Goal: Information Seeking & Learning: Learn about a topic

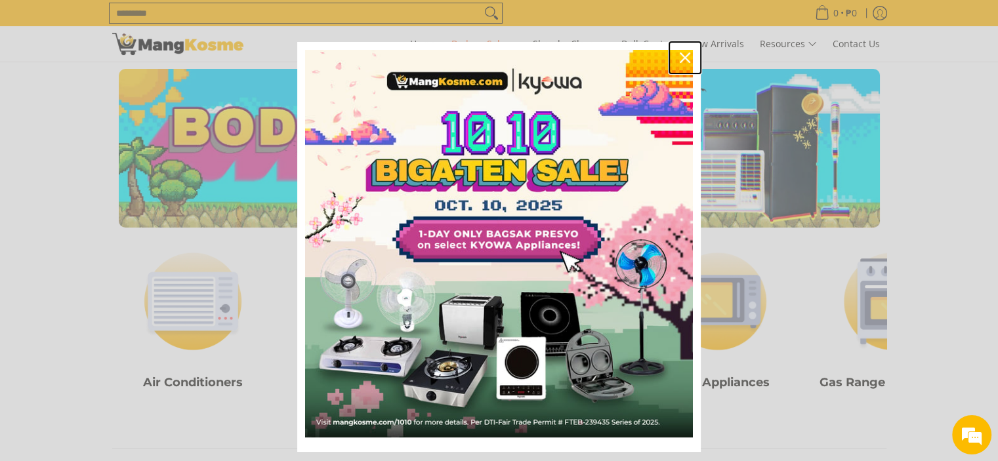
click at [682, 59] on icon "close icon" at bounding box center [685, 57] width 10 height 10
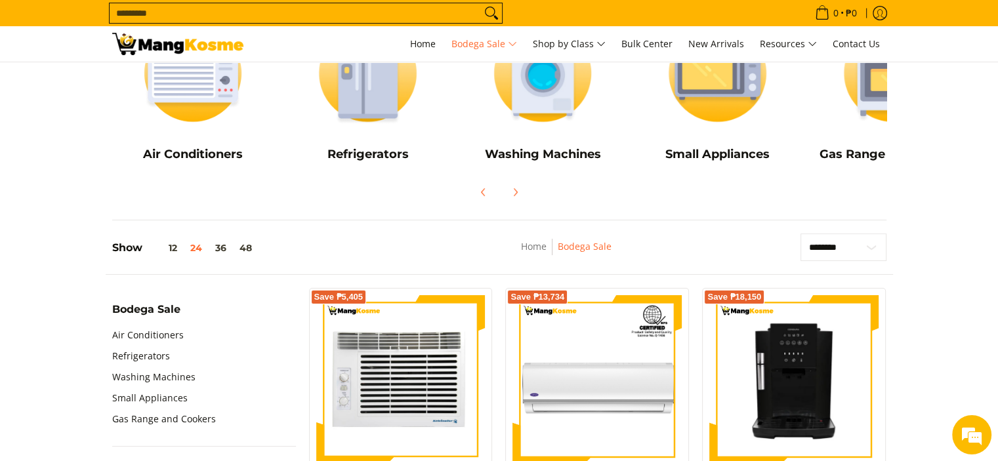
scroll to position [147, 0]
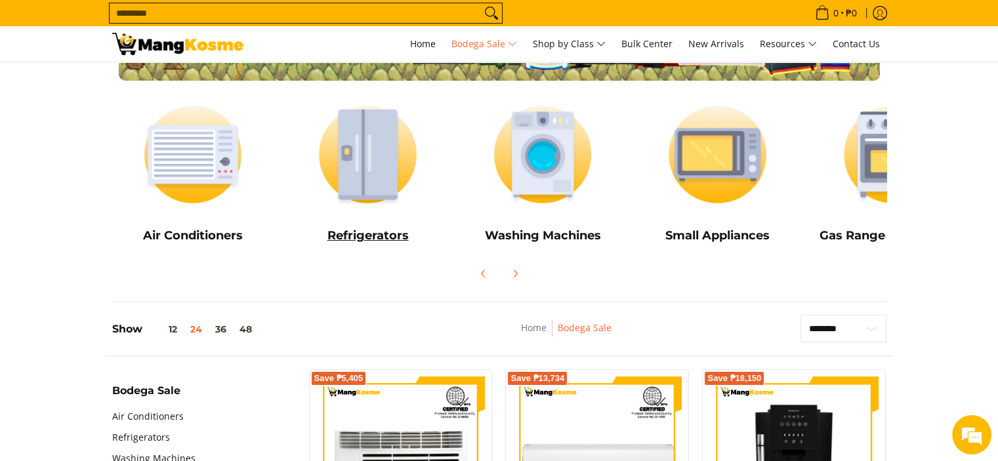
click at [362, 146] on img at bounding box center [368, 154] width 162 height 121
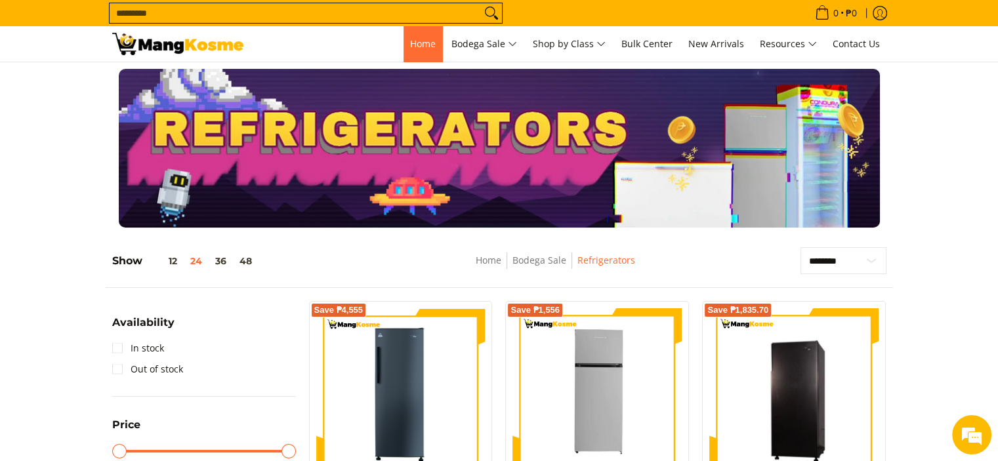
click at [411, 52] on link "Home" at bounding box center [422, 43] width 39 height 35
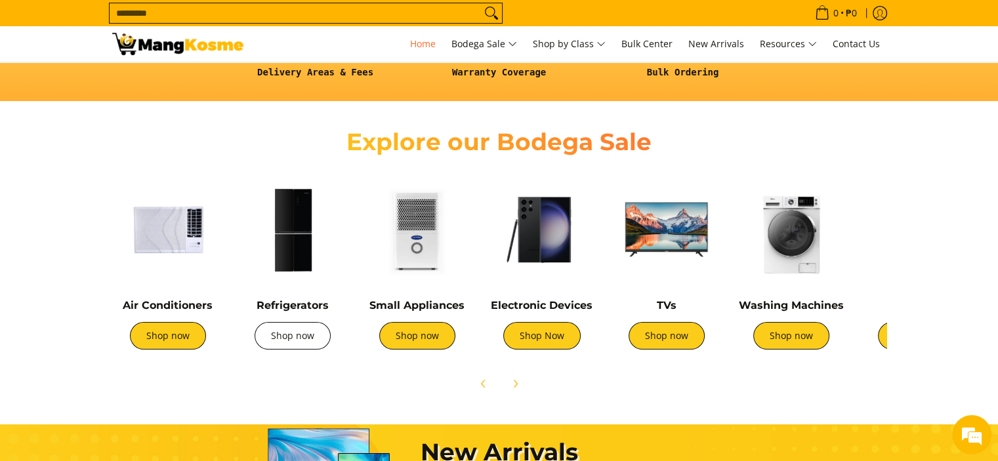
scroll to position [0, 522]
click at [307, 337] on link "Shop now" at bounding box center [293, 336] width 76 height 28
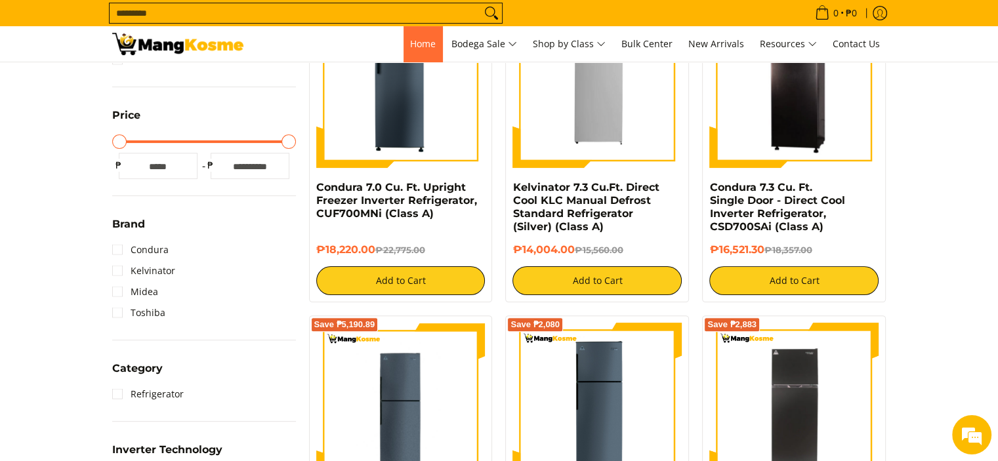
scroll to position [349, 0]
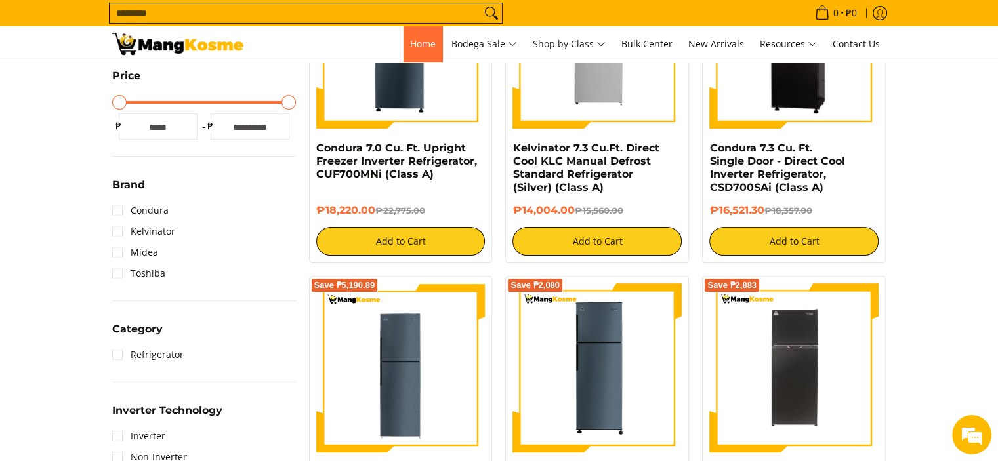
click at [420, 56] on link "Home" at bounding box center [422, 43] width 39 height 35
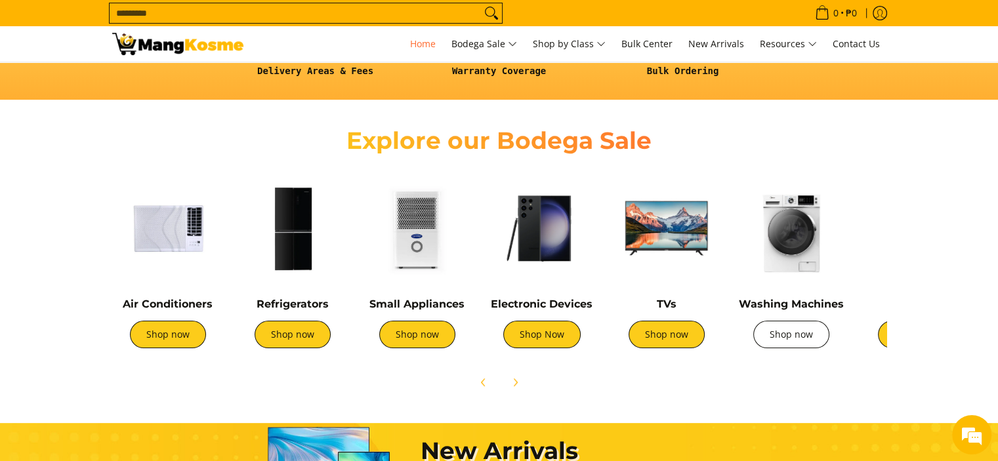
scroll to position [0, 690]
click at [800, 341] on link "Shop now" at bounding box center [791, 335] width 76 height 28
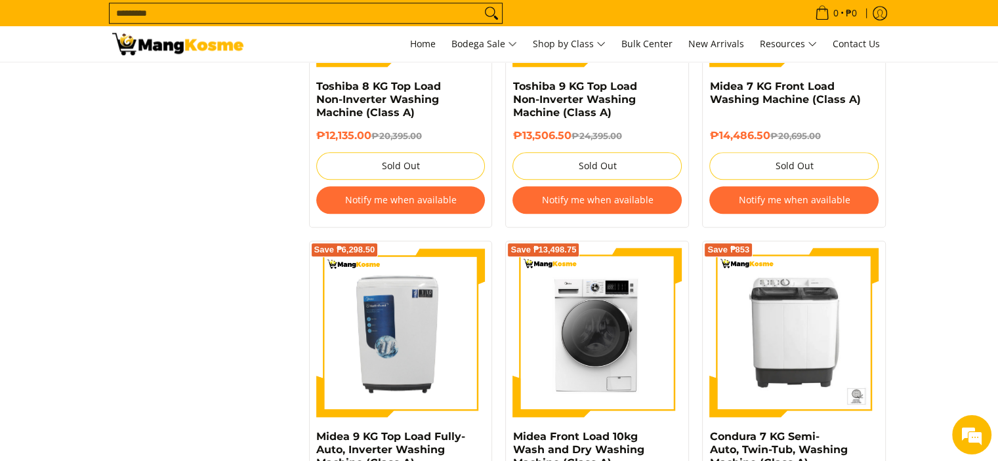
scroll to position [1462, 0]
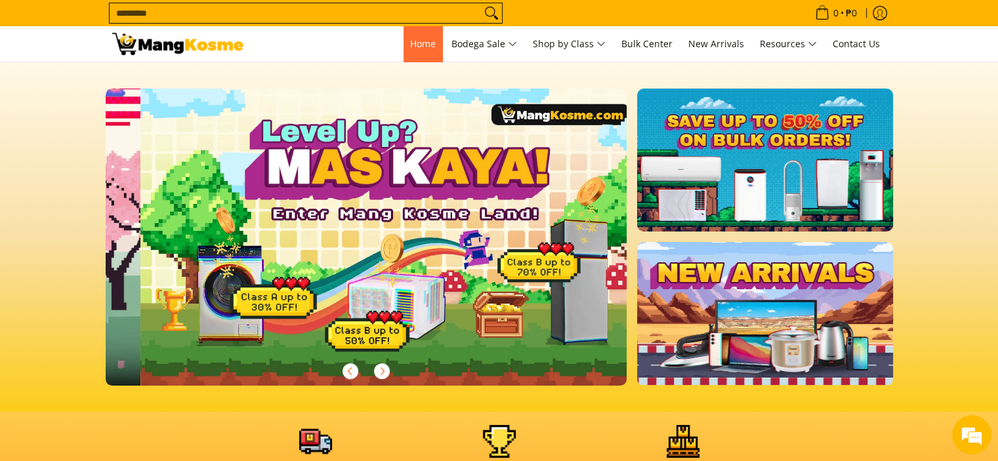
click at [415, 44] on span "Home" at bounding box center [423, 43] width 26 height 12
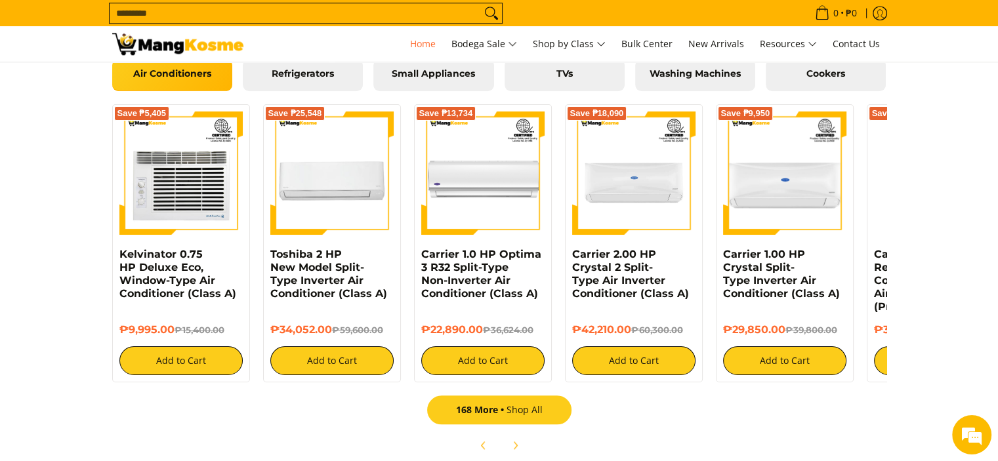
scroll to position [0, 1564]
click at [517, 409] on link "168 More Shop All" at bounding box center [499, 410] width 144 height 29
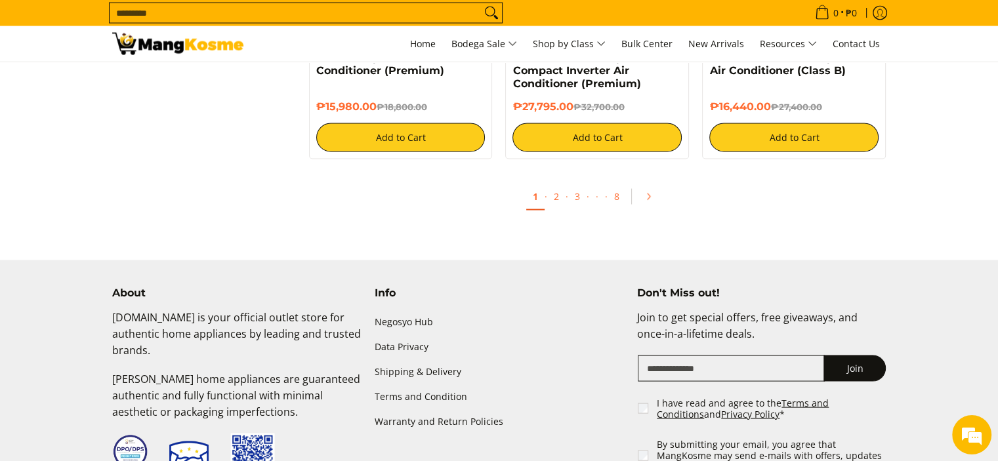
scroll to position [2644, 0]
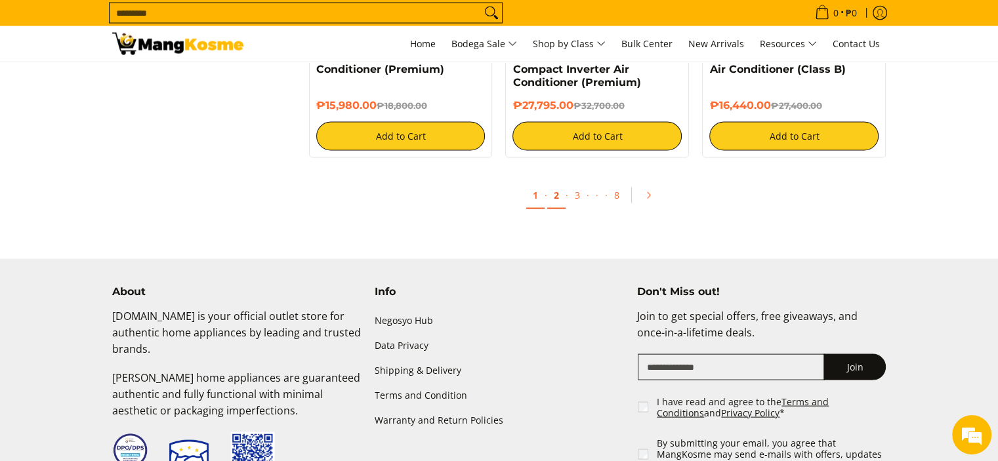
click at [554, 202] on link "2" at bounding box center [556, 195] width 18 height 27
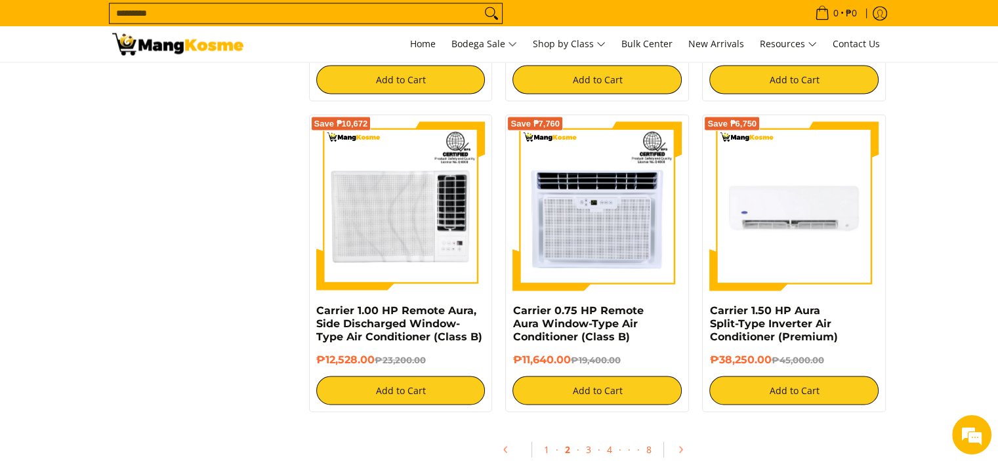
scroll to position [2496, 0]
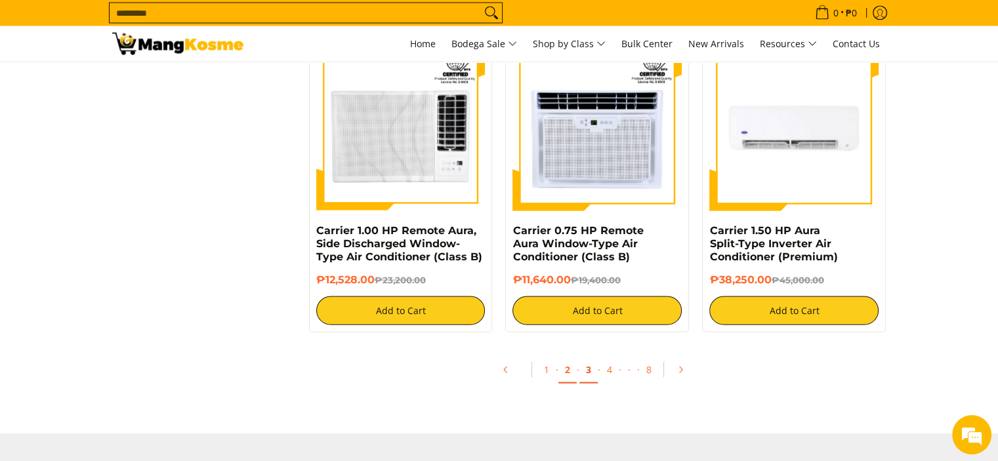
click at [590, 371] on link "3" at bounding box center [588, 370] width 18 height 27
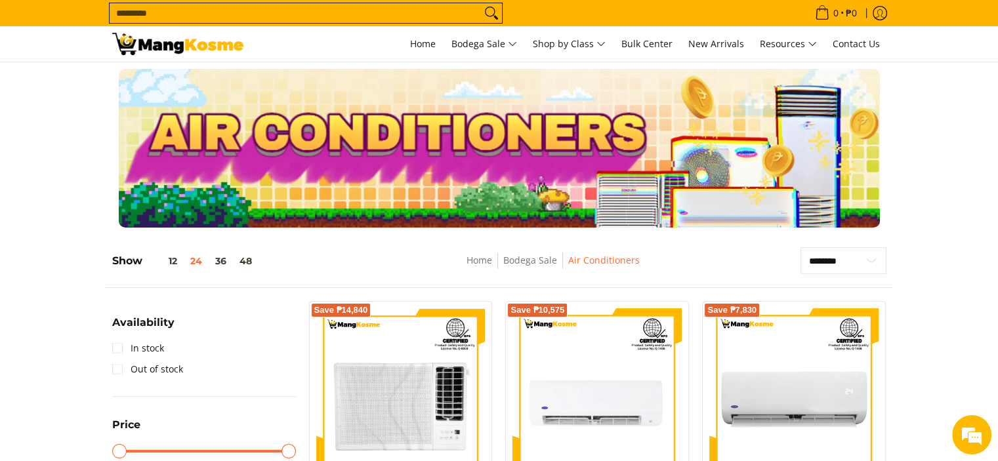
click at [198, 44] on img at bounding box center [177, 44] width 131 height 22
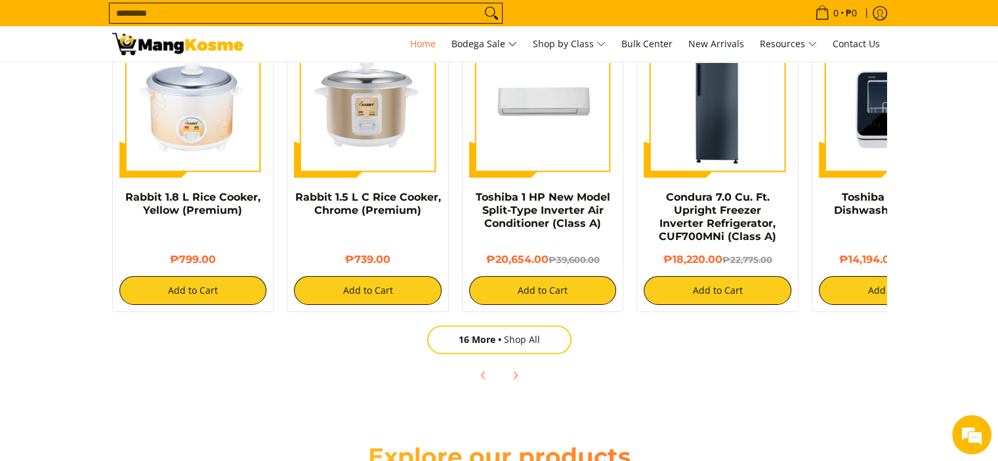
scroll to position [888, 0]
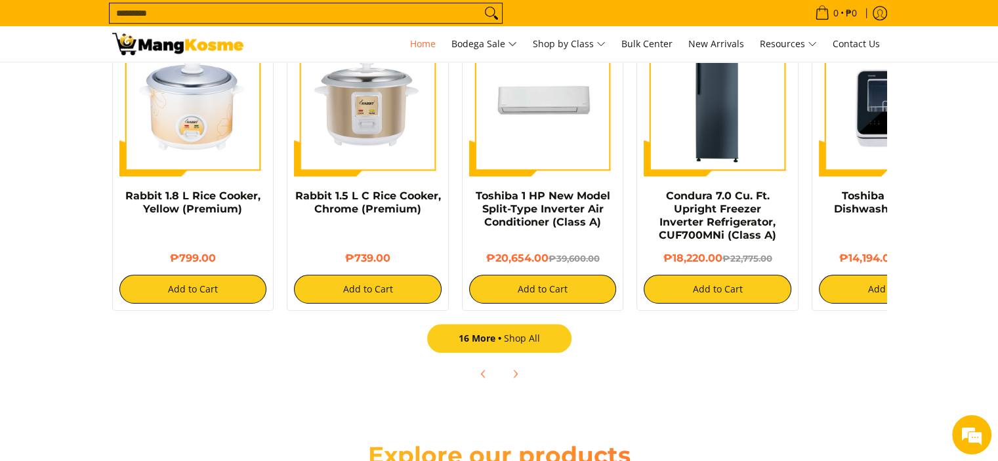
click at [474, 345] on link "16 More Shop All" at bounding box center [499, 338] width 144 height 29
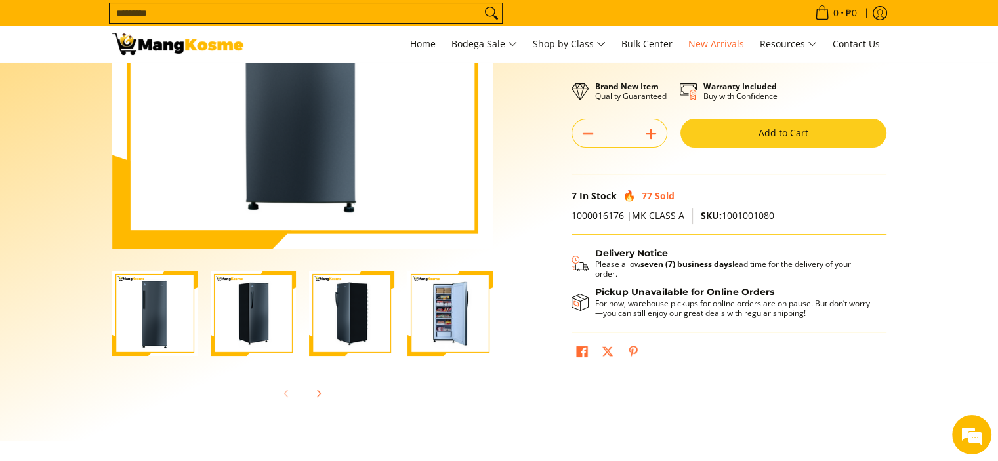
scroll to position [223, 0]
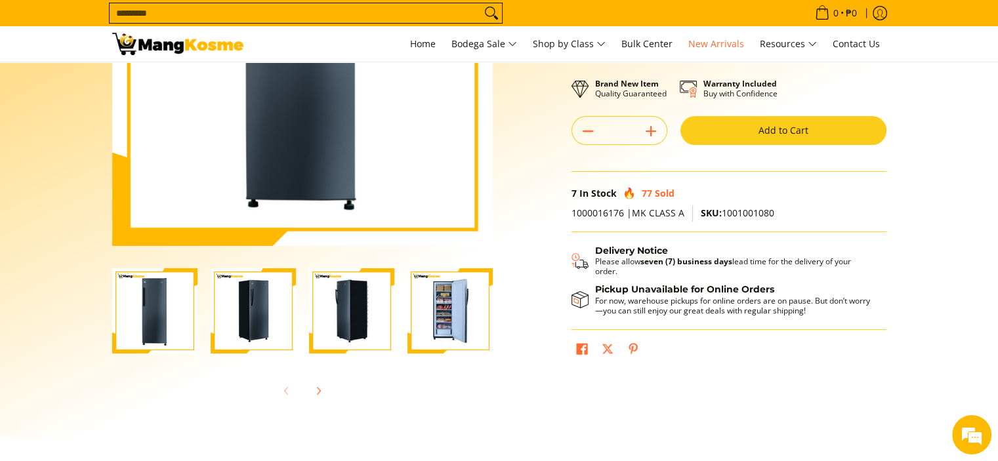
click at [447, 316] on img "Condura 7.0 Cu. Ft. Upright Freezer Inverter Refrigerator, CUF700MNi (Class A)-4" at bounding box center [449, 310] width 85 height 85
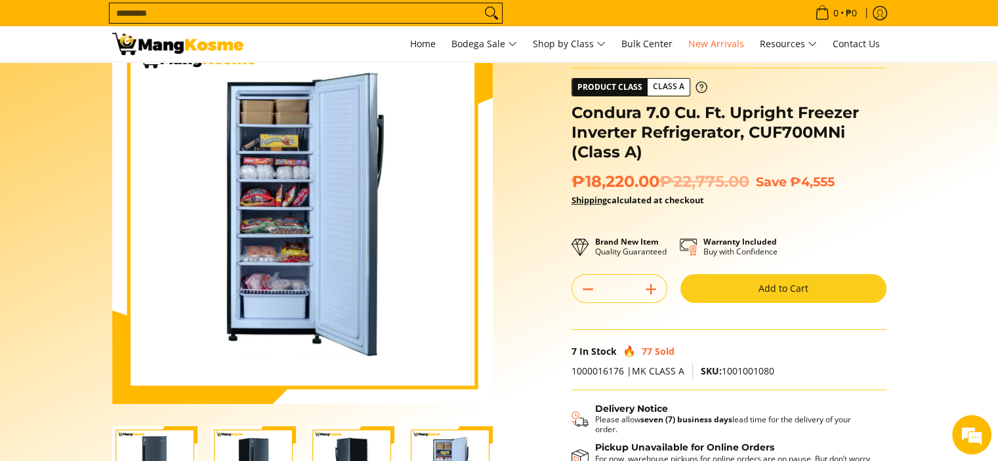
scroll to position [0, 0]
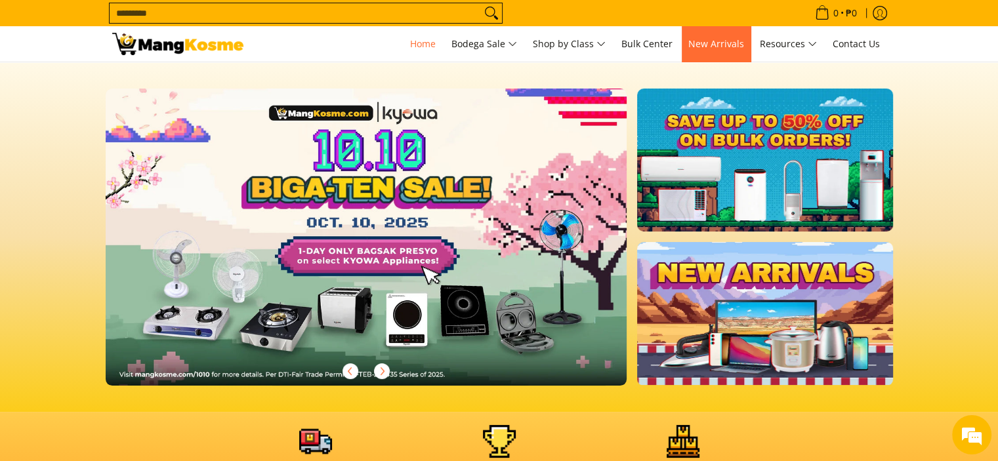
click at [715, 40] on span "New Arrivals" at bounding box center [716, 43] width 56 height 12
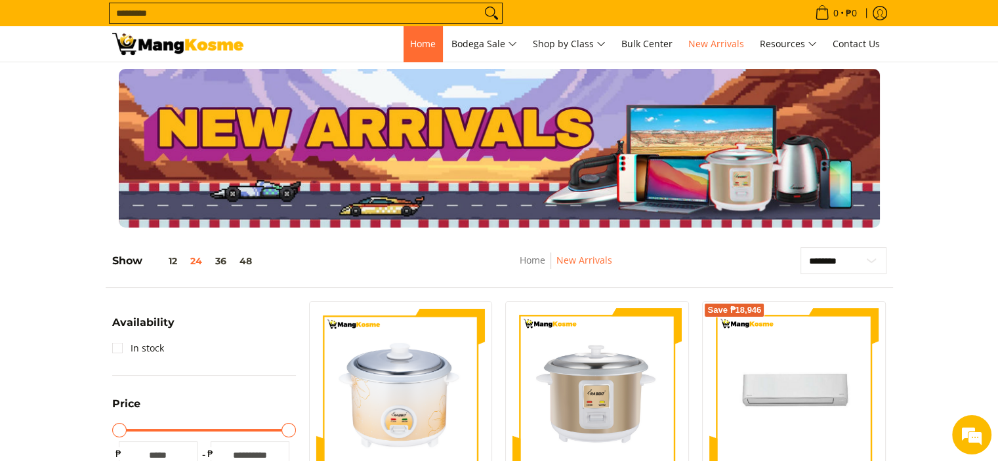
click at [413, 44] on span "Home" at bounding box center [423, 43] width 26 height 12
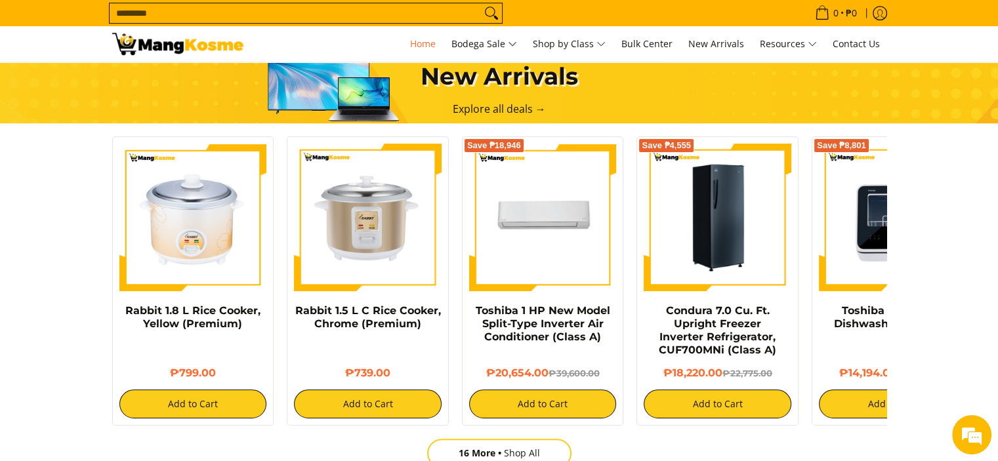
scroll to position [763, 0]
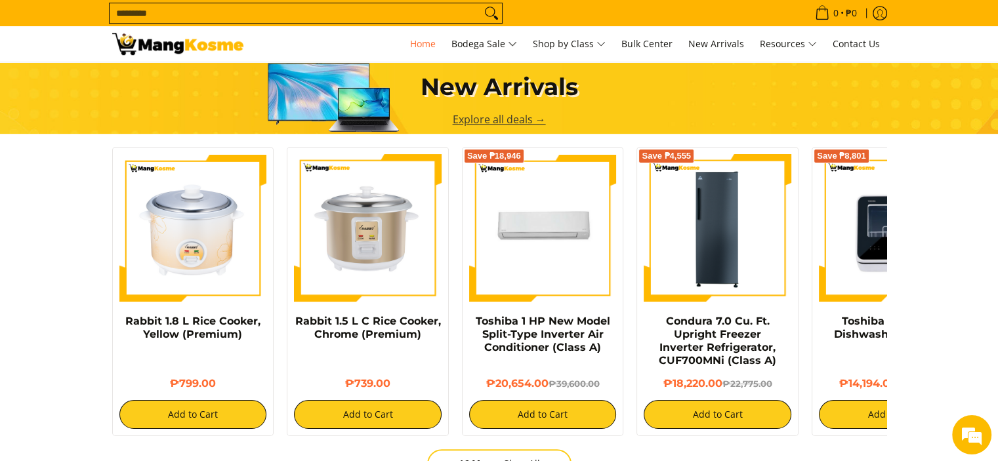
click at [522, 120] on link "Explore all deals →" at bounding box center [499, 119] width 93 height 14
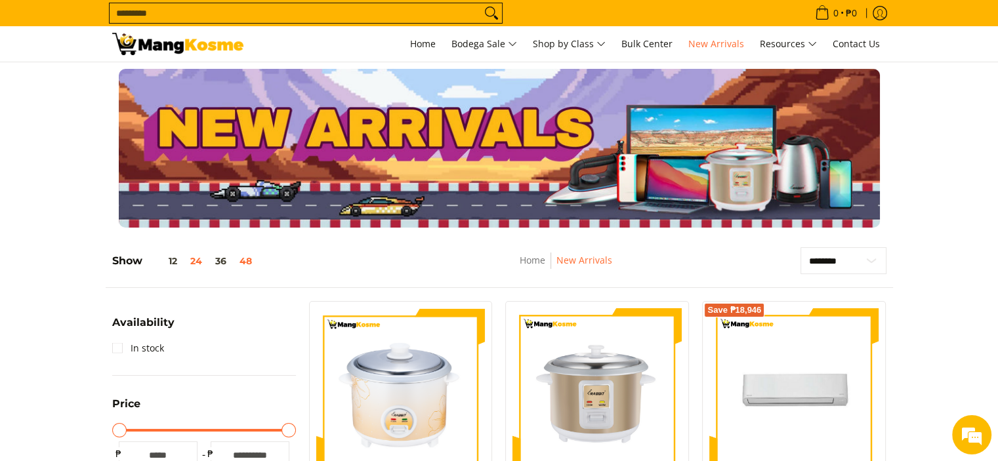
click at [251, 258] on button "48" at bounding box center [246, 261] width 26 height 10
click at [426, 45] on span "Home" at bounding box center [423, 43] width 26 height 12
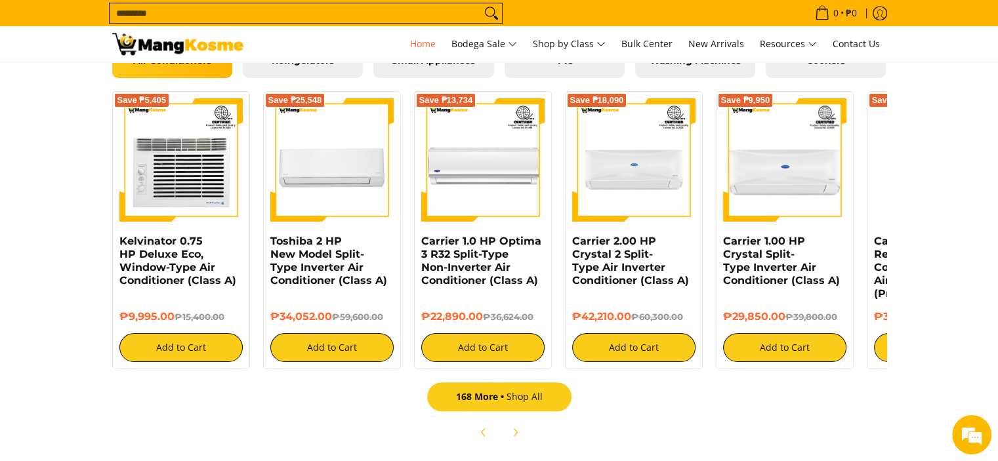
scroll to position [0, 522]
click at [510, 394] on link "168 More Shop All" at bounding box center [499, 396] width 144 height 29
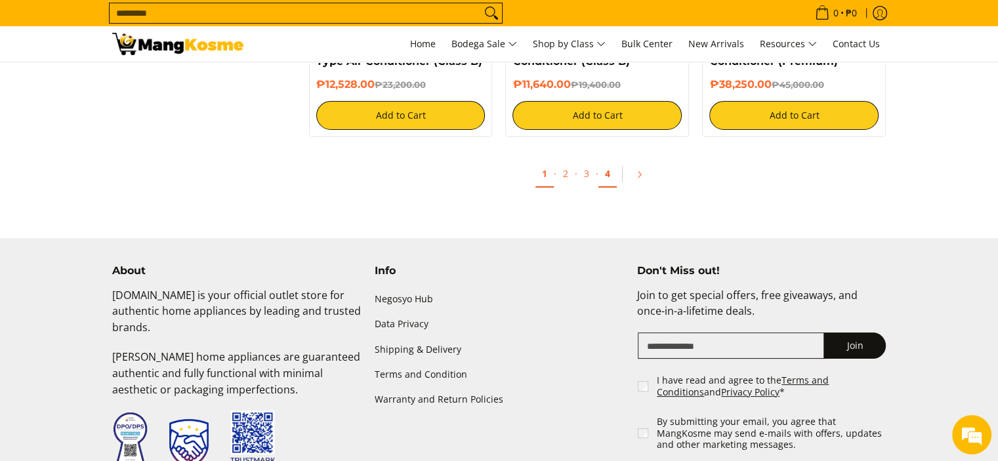
click at [611, 180] on link "4" at bounding box center [607, 174] width 18 height 27
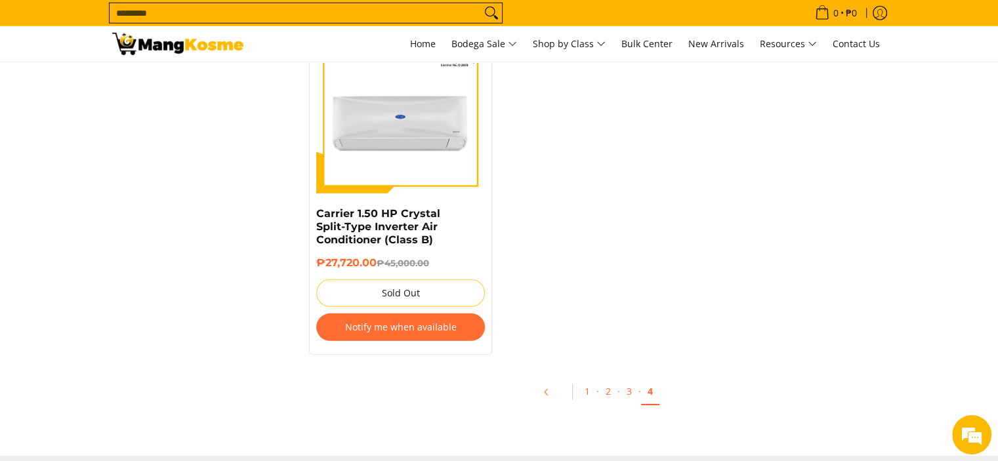
scroll to position [3839, 0]
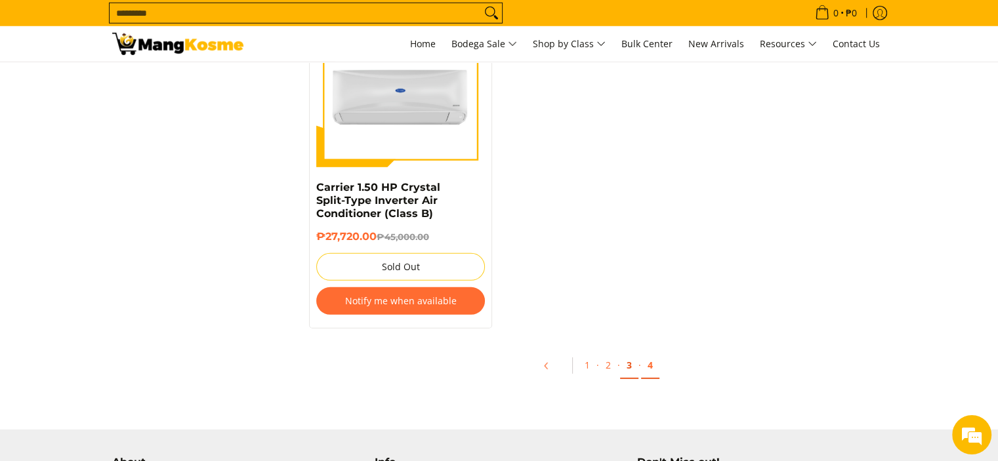
click at [627, 370] on link "3" at bounding box center [629, 365] width 18 height 27
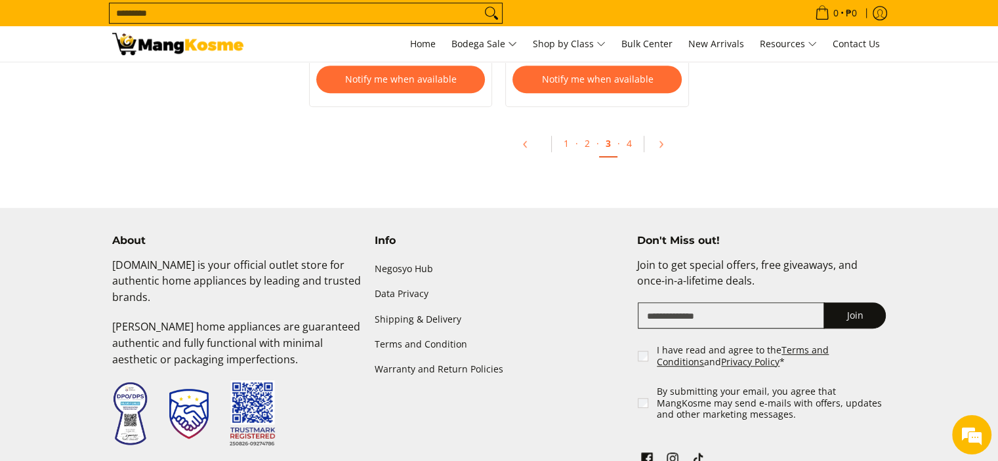
scroll to position [5802, 0]
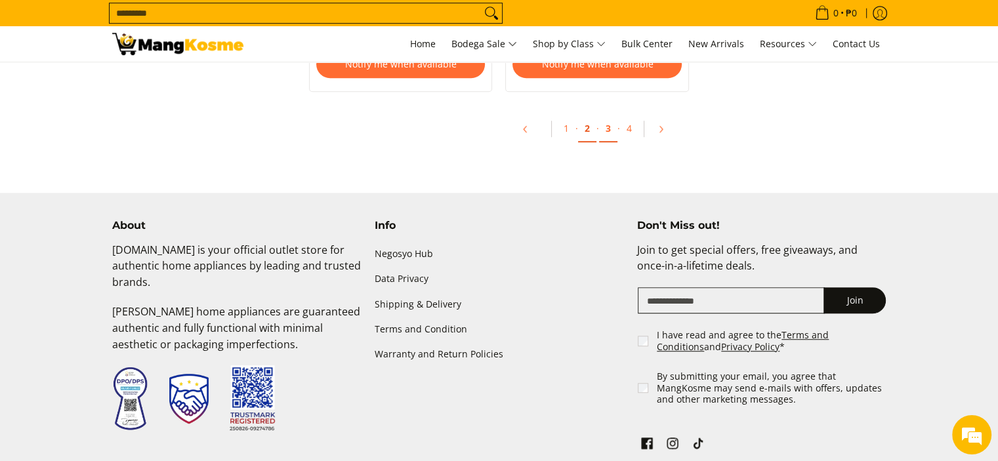
click at [588, 131] on link "2" at bounding box center [587, 128] width 18 height 27
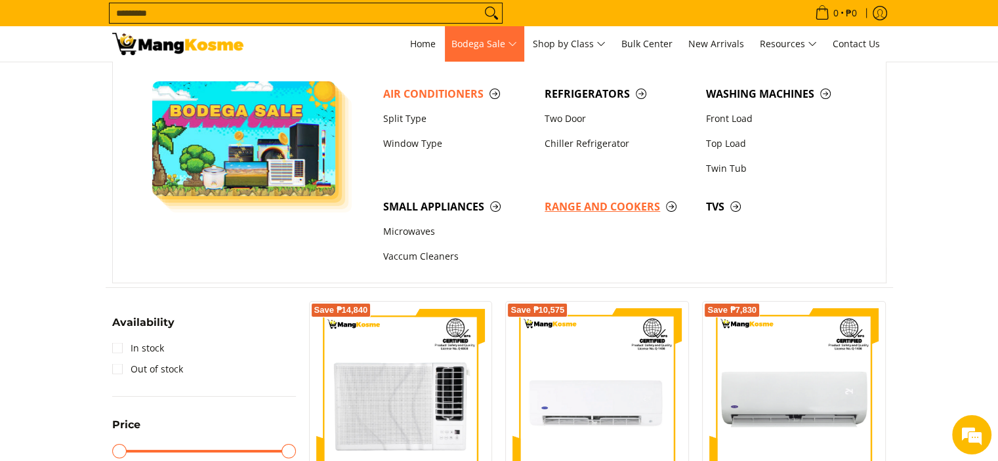
click at [582, 209] on span "Range and Cookers" at bounding box center [619, 207] width 148 height 16
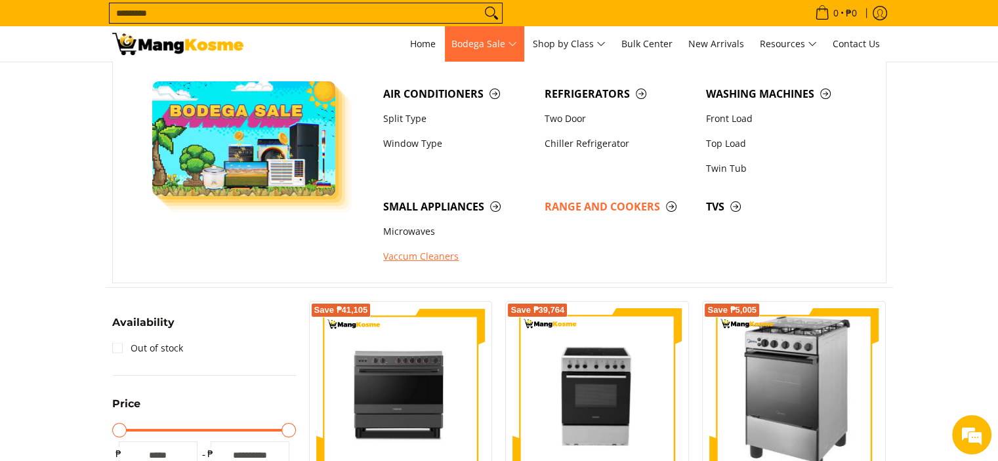
click at [422, 253] on link "Vaccum Cleaners" at bounding box center [457, 257] width 161 height 25
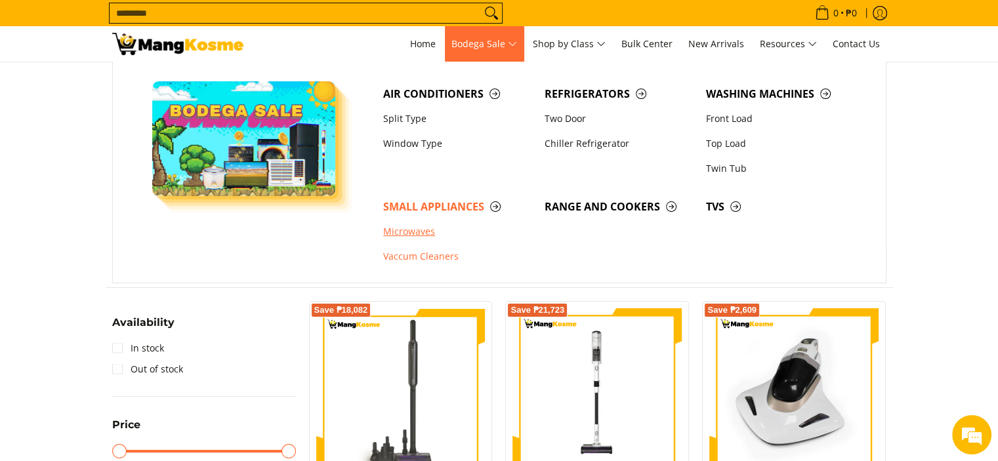
click at [402, 228] on link "Microwaves" at bounding box center [457, 232] width 161 height 25
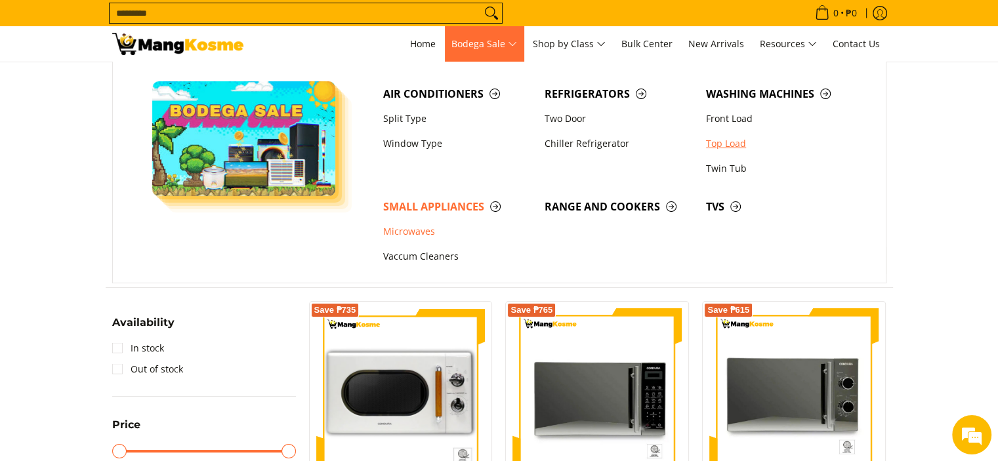
click at [726, 149] on link "Top Load" at bounding box center [779, 143] width 161 height 25
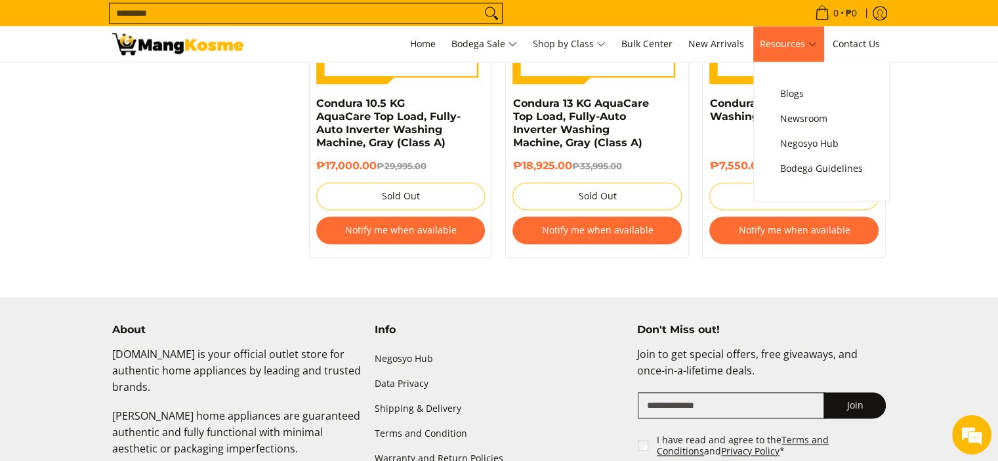
scroll to position [1798, 0]
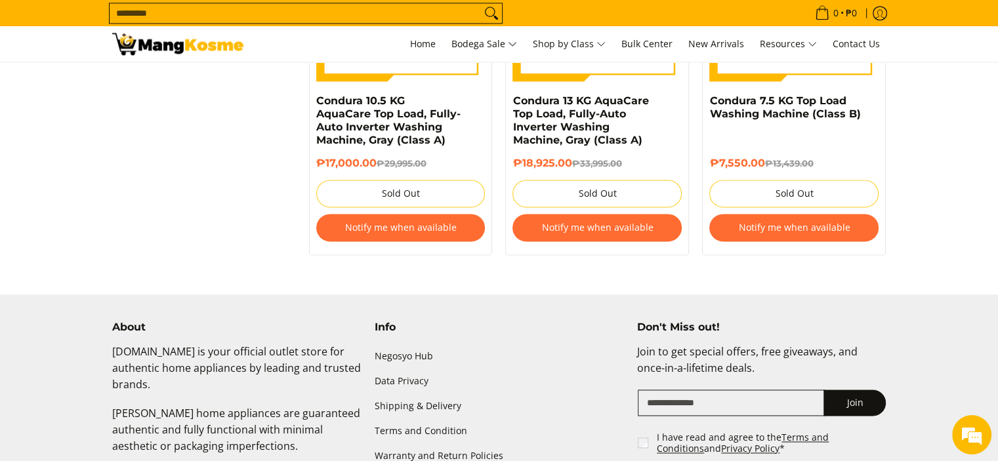
click at [151, 41] on img at bounding box center [177, 44] width 131 height 22
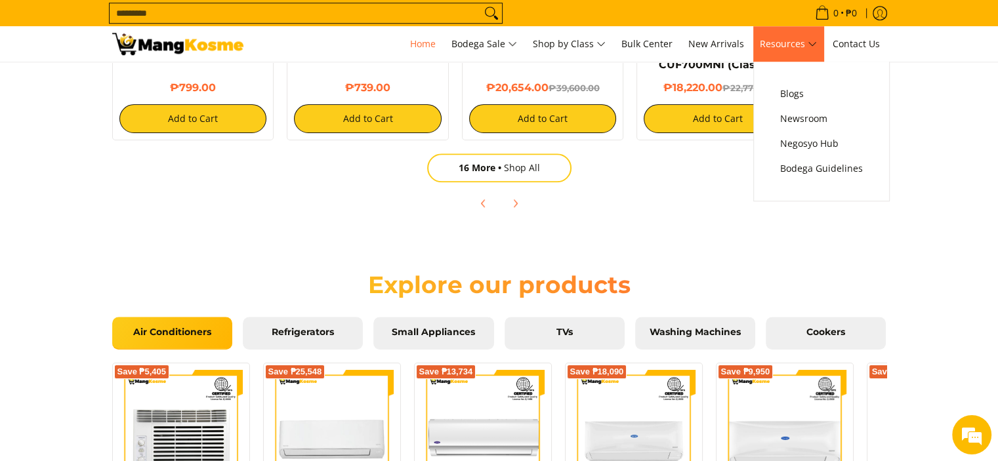
scroll to position [0, 470]
